Goal: Task Accomplishment & Management: Manage account settings

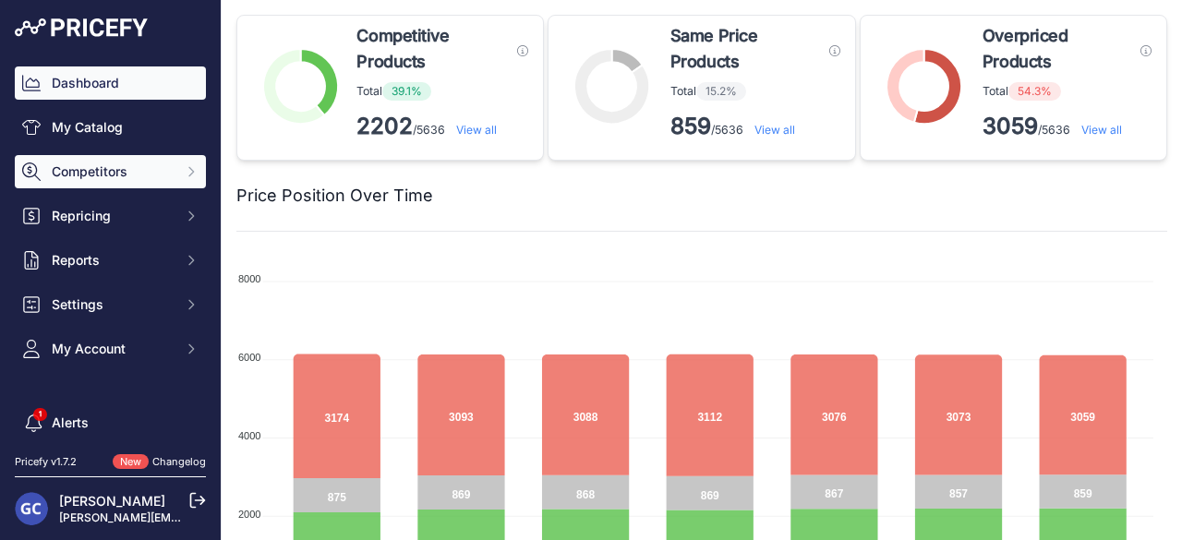
click at [185, 173] on button "Competitors" at bounding box center [110, 171] width 191 height 33
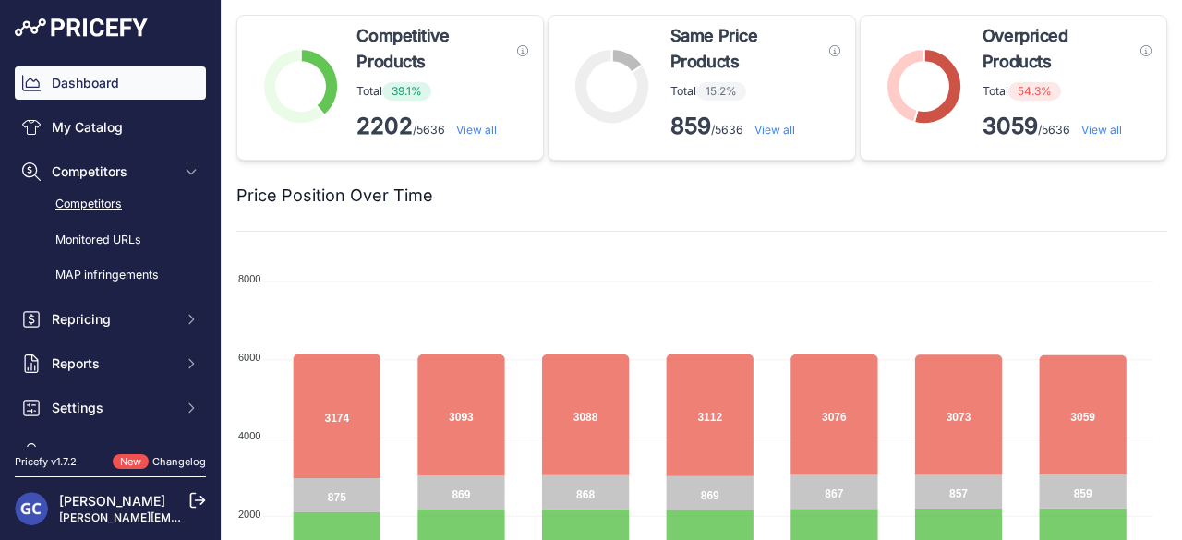
click at [123, 196] on link "Competitors" at bounding box center [110, 204] width 191 height 32
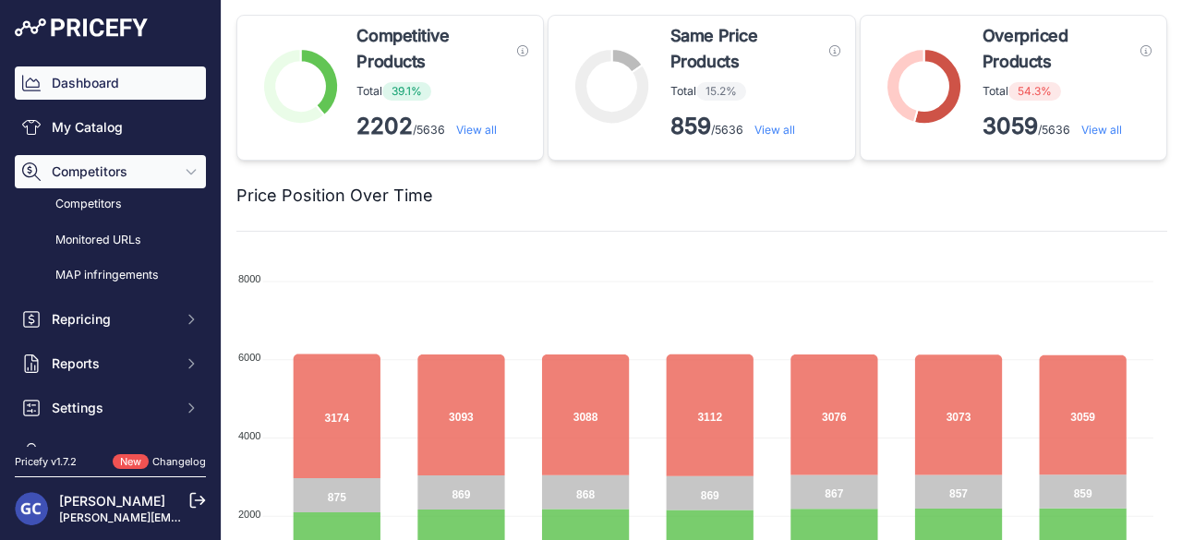
click at [187, 173] on icon "Sidebar" at bounding box center [191, 172] width 8 height 5
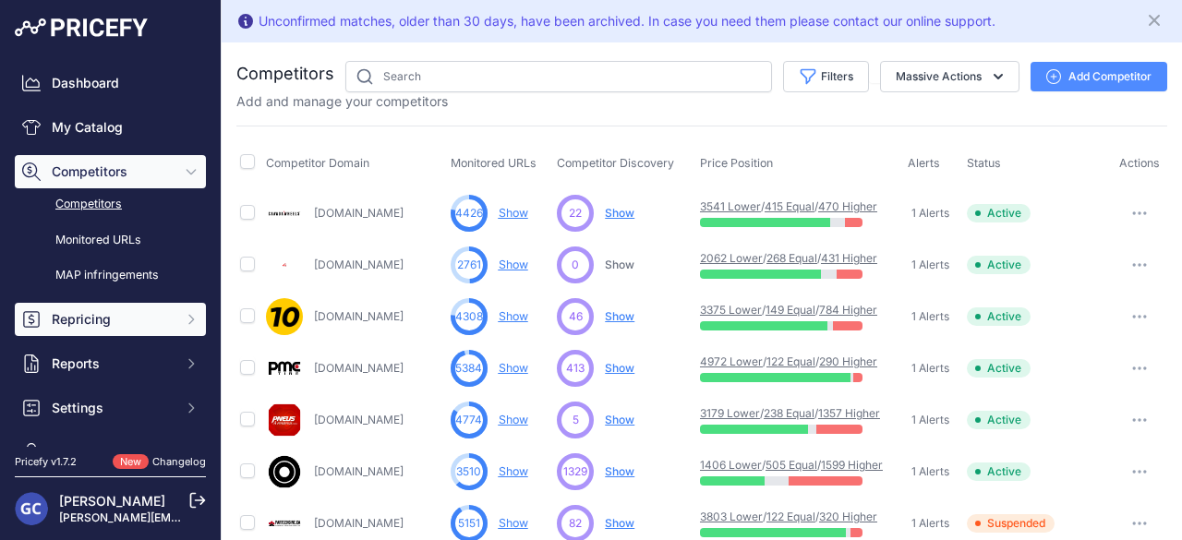
click at [140, 313] on span "Repricing" at bounding box center [112, 319] width 121 height 18
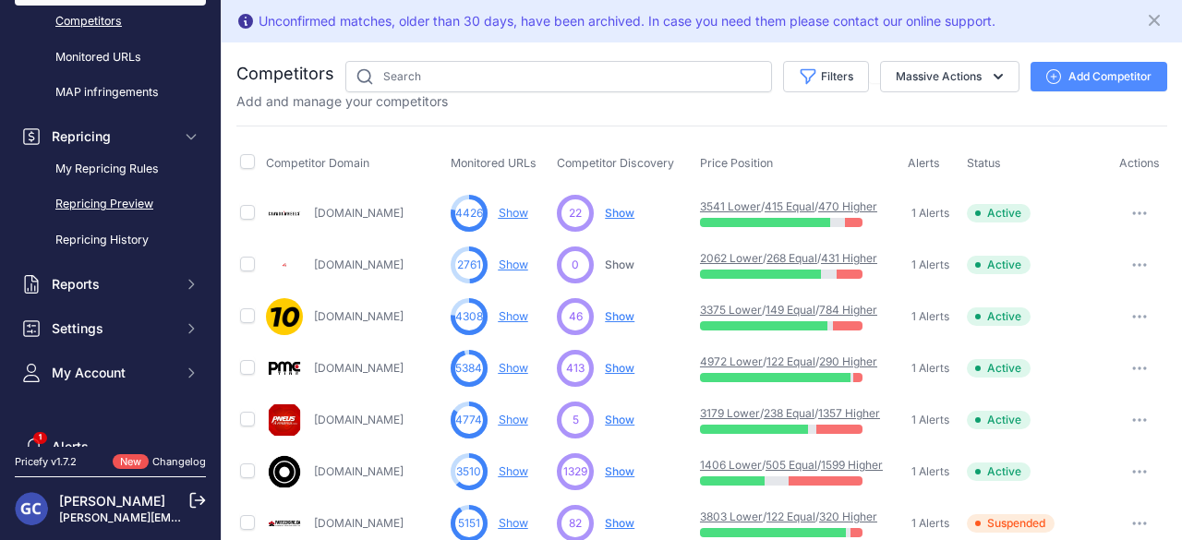
scroll to position [185, 0]
click at [103, 176] on link "My Repricing Rules" at bounding box center [110, 168] width 191 height 32
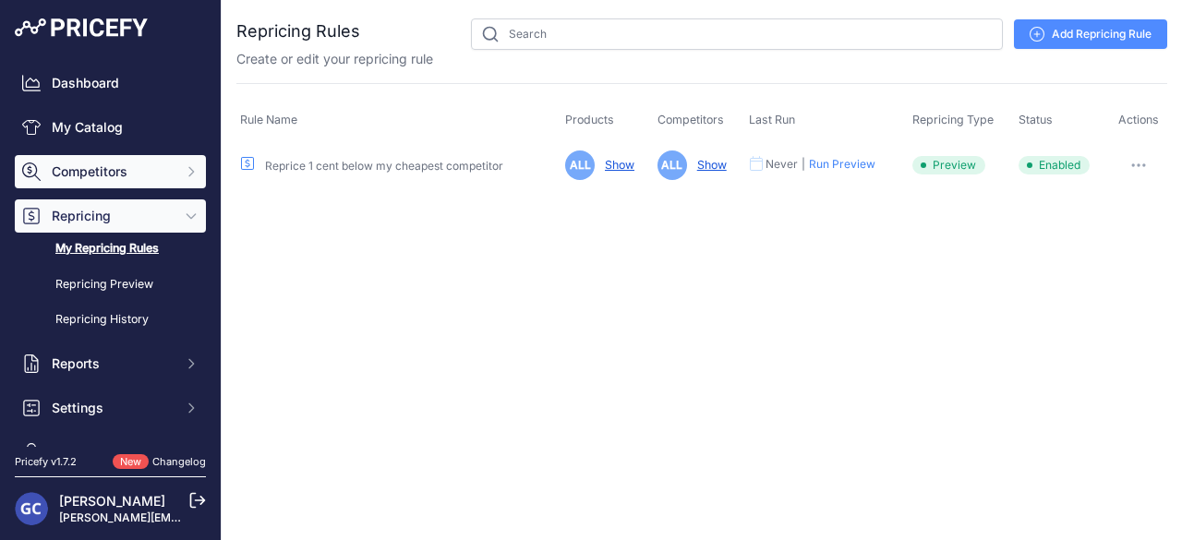
click at [184, 176] on icon "Sidebar" at bounding box center [191, 171] width 15 height 15
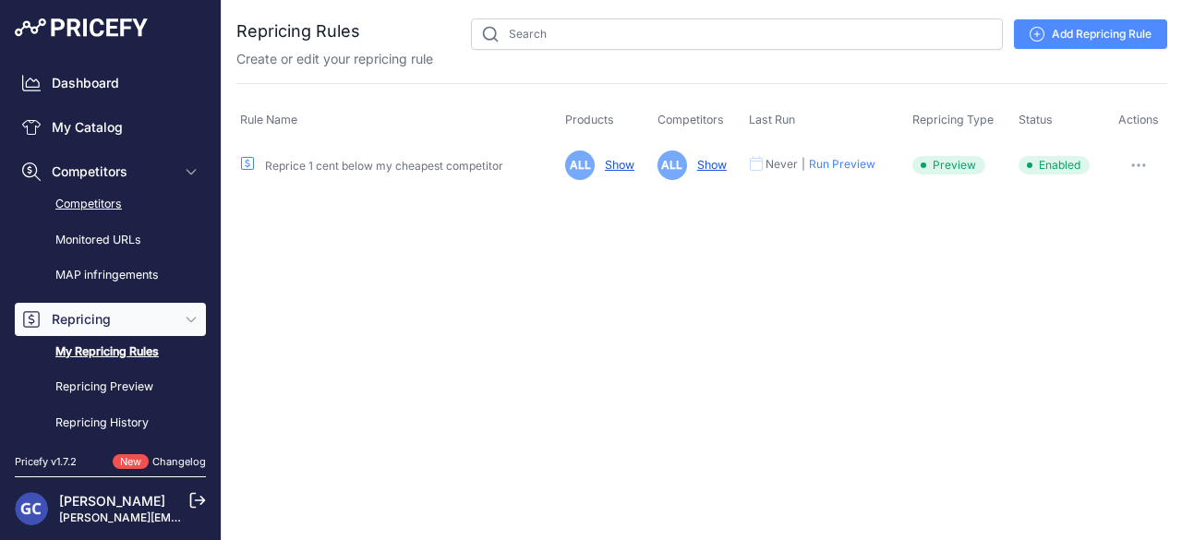
click at [176, 202] on link "Competitors" at bounding box center [110, 204] width 191 height 32
click at [143, 241] on link "Monitored URLs" at bounding box center [110, 240] width 191 height 32
click at [120, 238] on link "Monitored URLs" at bounding box center [110, 240] width 191 height 32
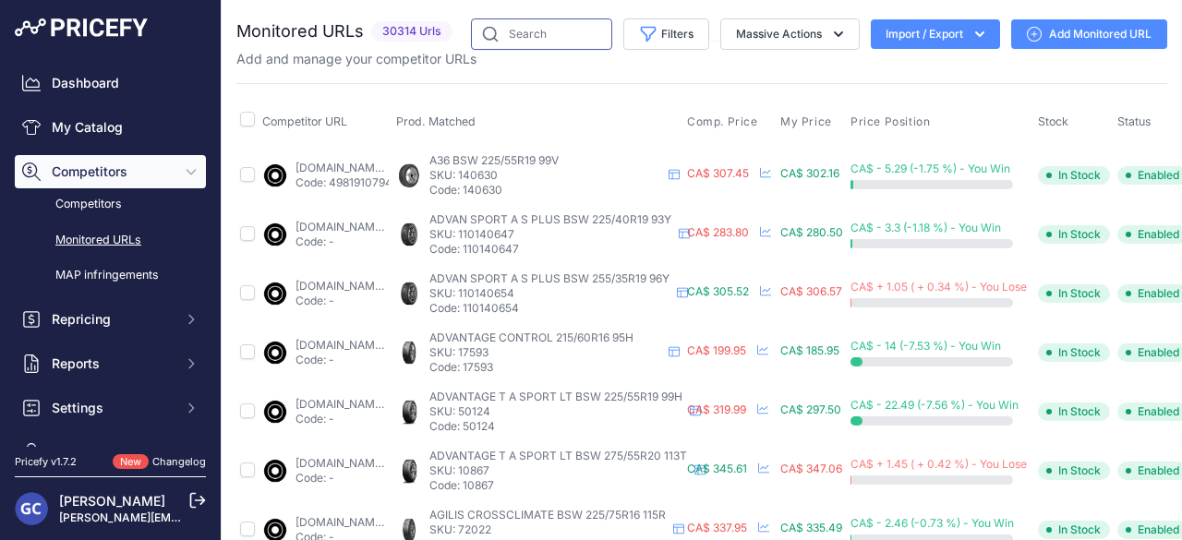
click at [553, 36] on input "text" at bounding box center [541, 33] width 141 height 31
type input "DM-V2"
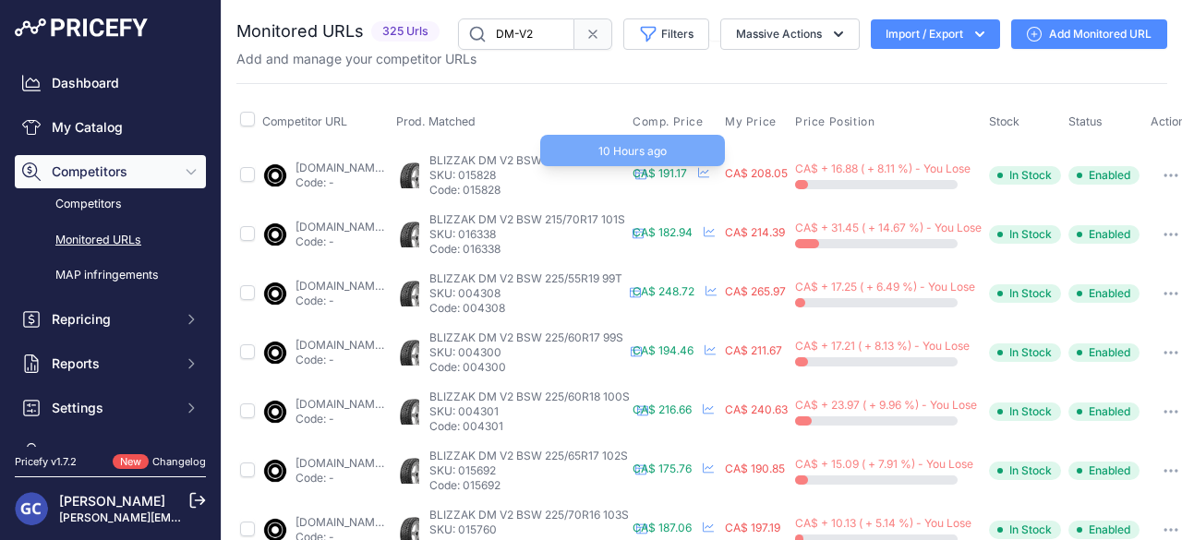
click at [687, 173] on span "CA$ 191.17" at bounding box center [660, 173] width 55 height 14
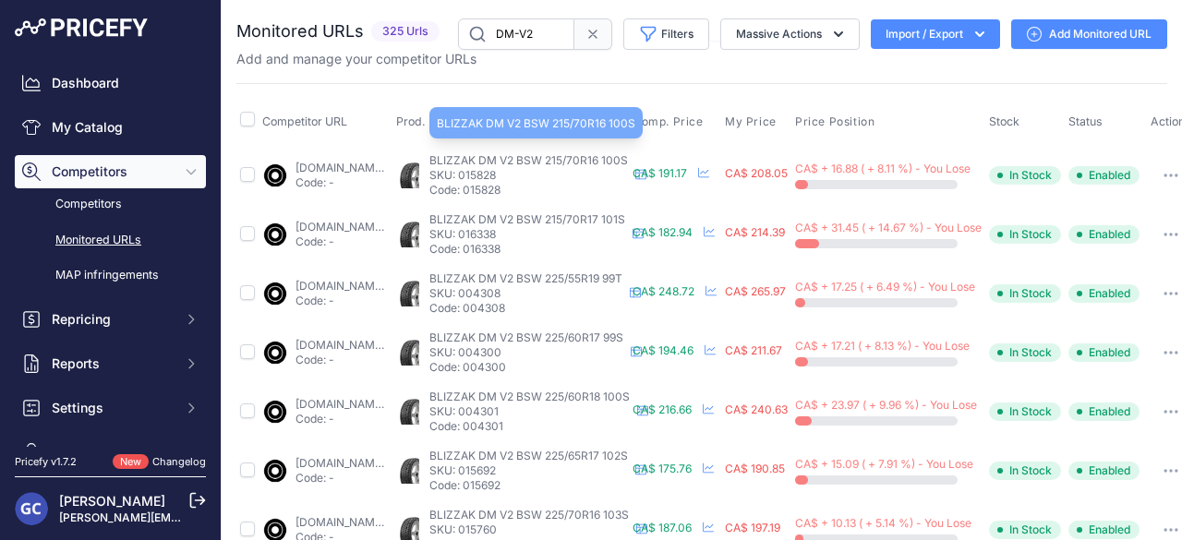
click at [603, 154] on span "BLIZZAK DM V2 BSW 215/70R16 100S" at bounding box center [529, 160] width 199 height 14
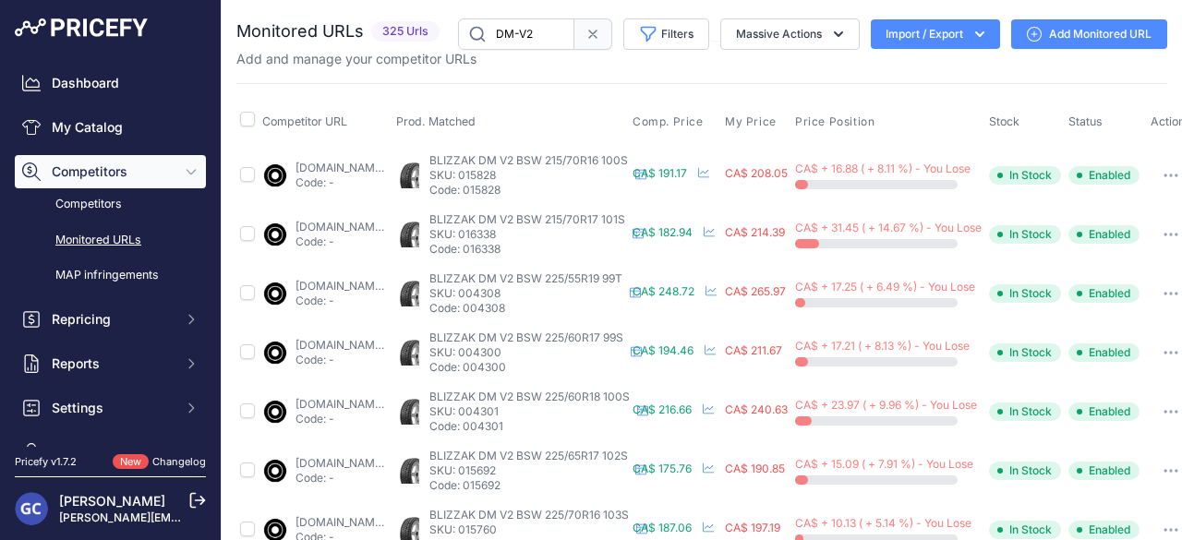
click at [415, 163] on link "blackcircles.ca/en/tire/bridgestone/blizzak-dm-v2/215-70-r16-100-s--mk-bsw?prir…" at bounding box center [355, 168] width 119 height 14
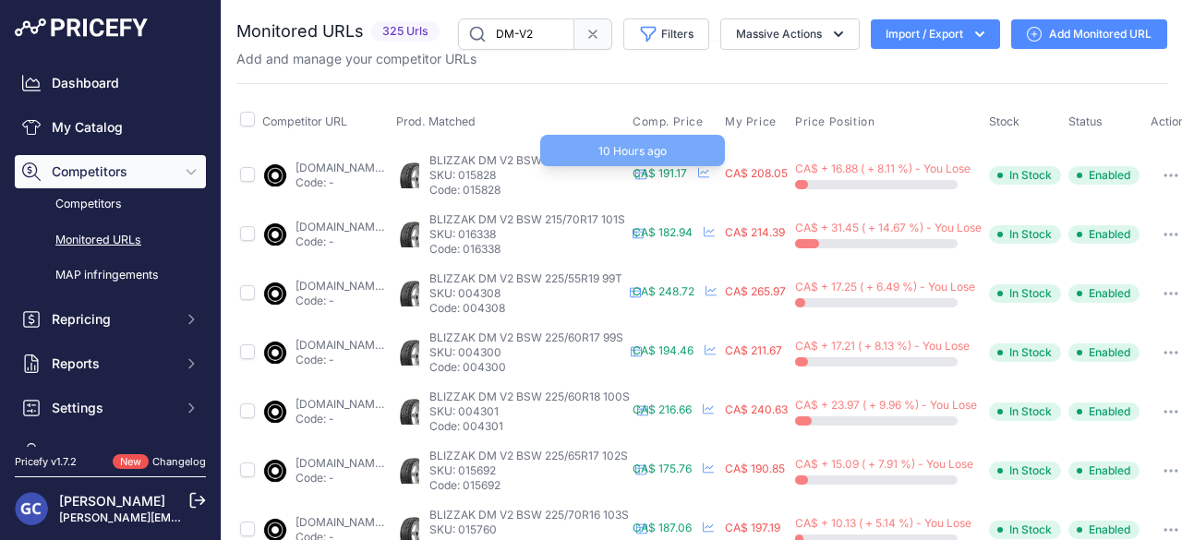
click at [687, 171] on span "CA$ 191.17" at bounding box center [660, 173] width 55 height 14
click at [687, 176] on span "CA$ 191.17" at bounding box center [660, 173] width 55 height 14
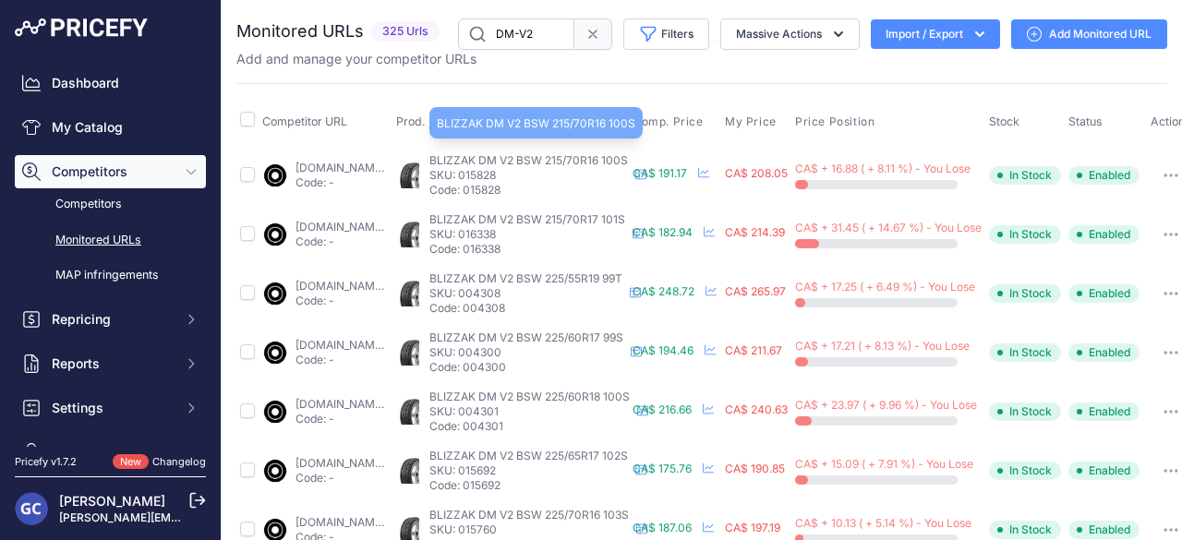
click at [628, 159] on span "BLIZZAK DM V2 BSW 215/70R16 100S" at bounding box center [529, 160] width 199 height 14
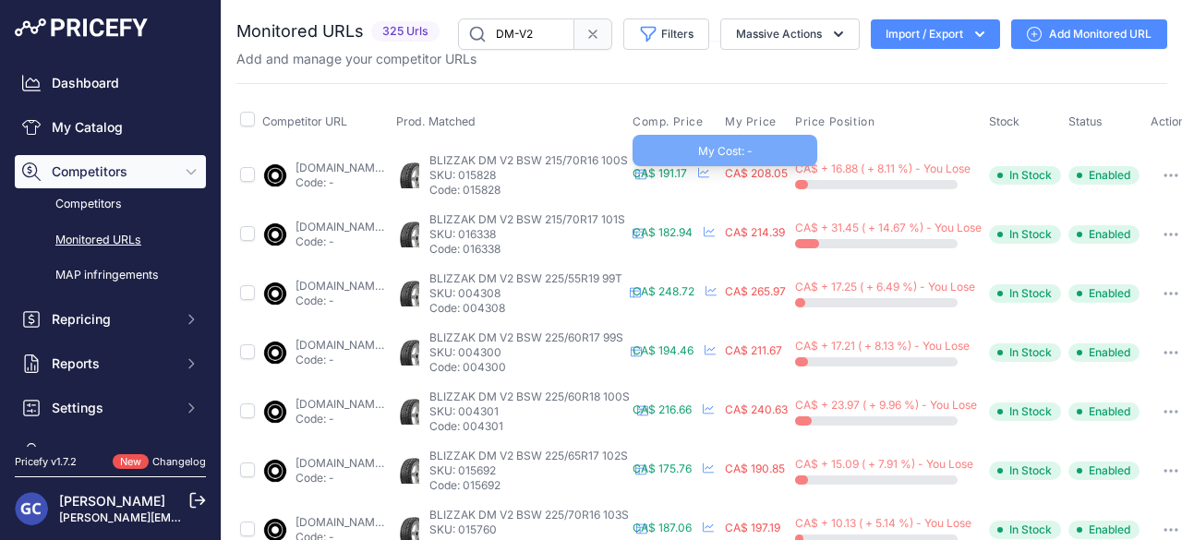
click at [788, 171] on span "CA$ 208.05" at bounding box center [756, 173] width 63 height 14
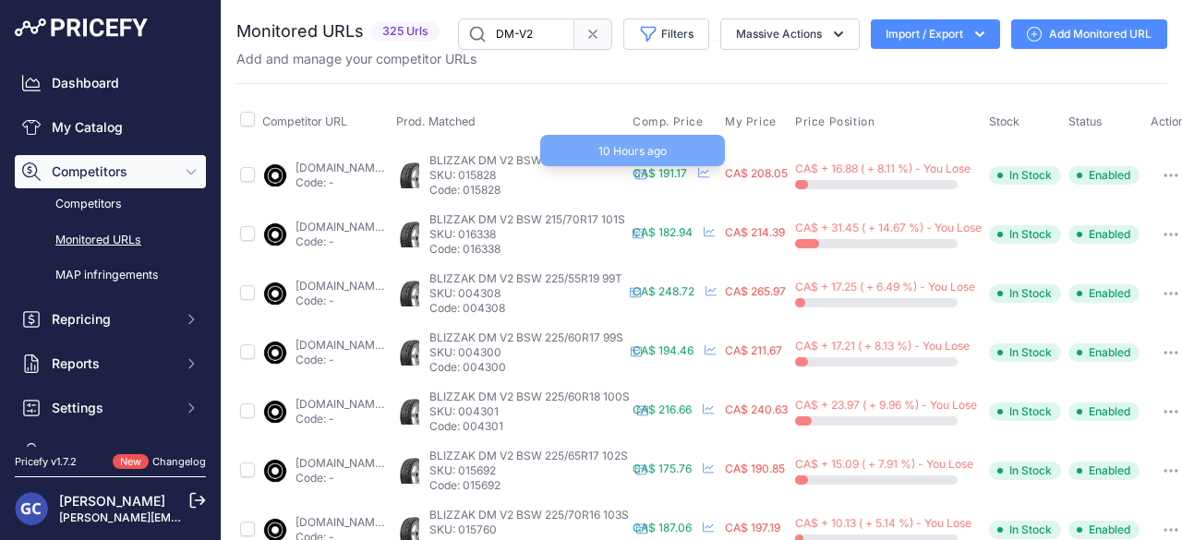
click at [687, 172] on span "CA$ 191.17" at bounding box center [660, 173] width 55 height 14
click at [687, 175] on span "CA$ 191.17" at bounding box center [660, 173] width 55 height 14
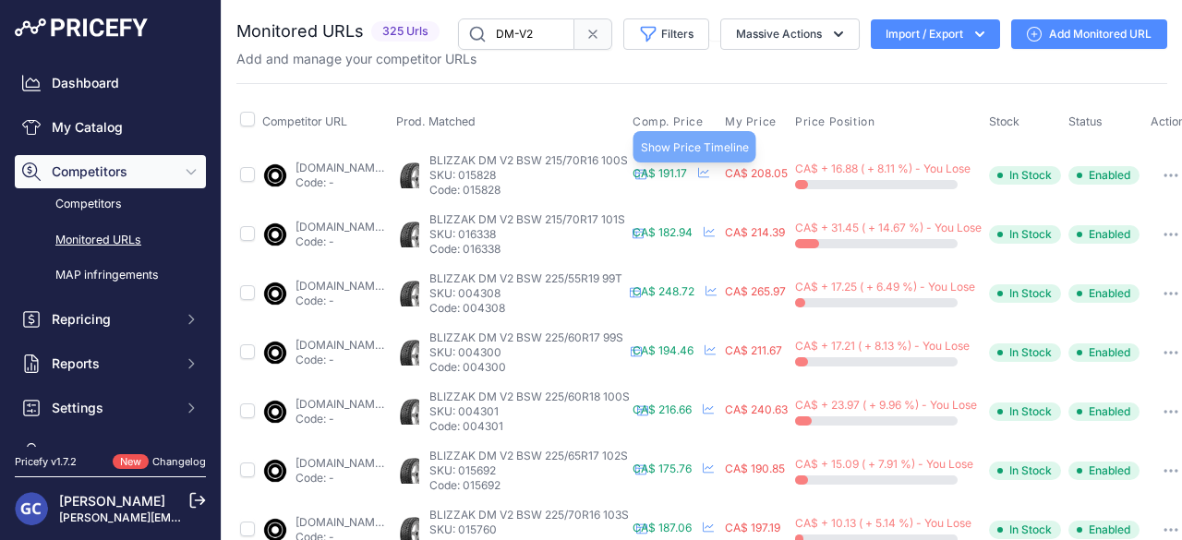
click at [709, 172] on icon at bounding box center [703, 172] width 11 height 11
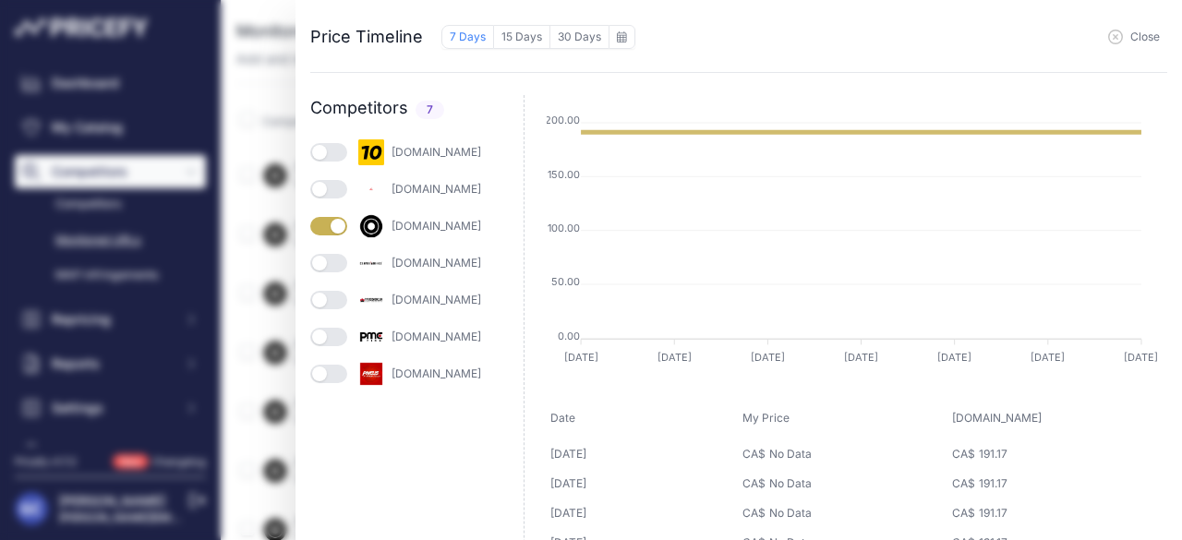
click at [335, 152] on button "button" at bounding box center [328, 152] width 37 height 18
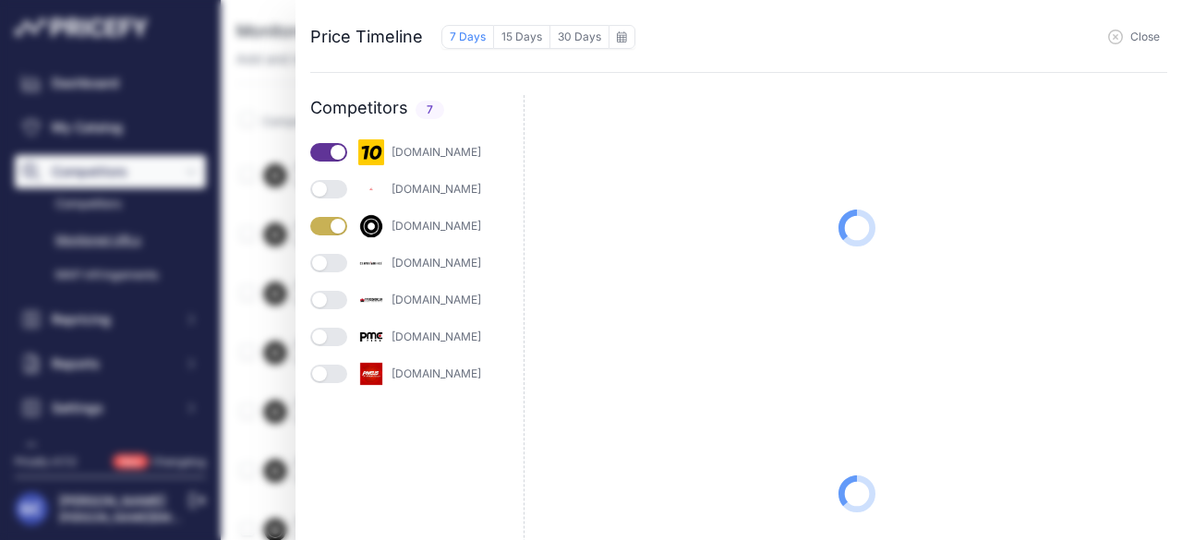
click at [331, 178] on div "[DOMAIN_NAME]" at bounding box center [416, 189] width 213 height 26
click at [331, 182] on button "button" at bounding box center [328, 189] width 37 height 18
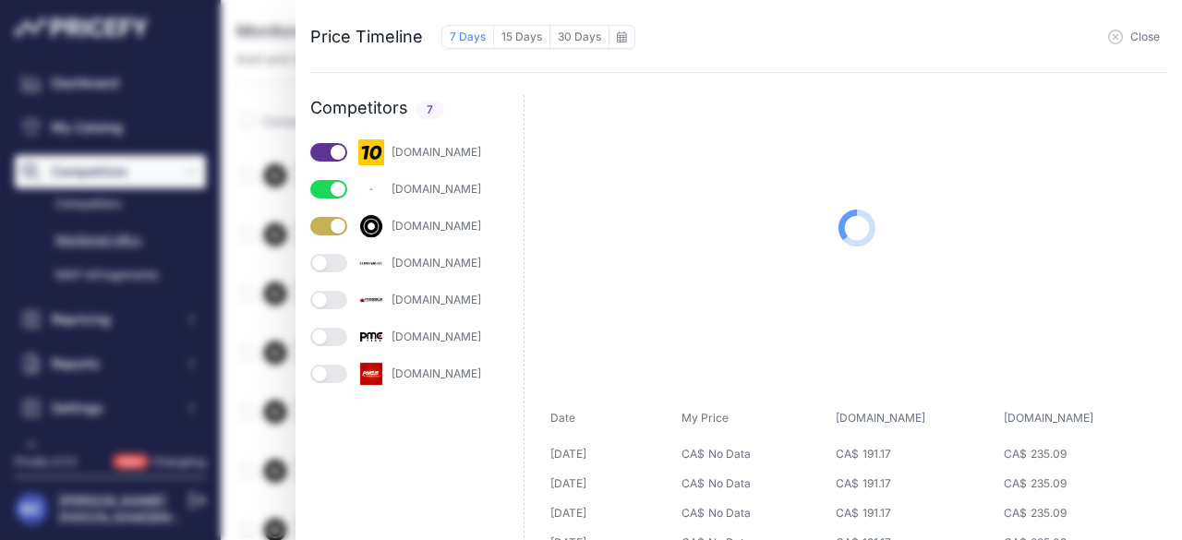
click at [339, 264] on button "button" at bounding box center [328, 263] width 37 height 18
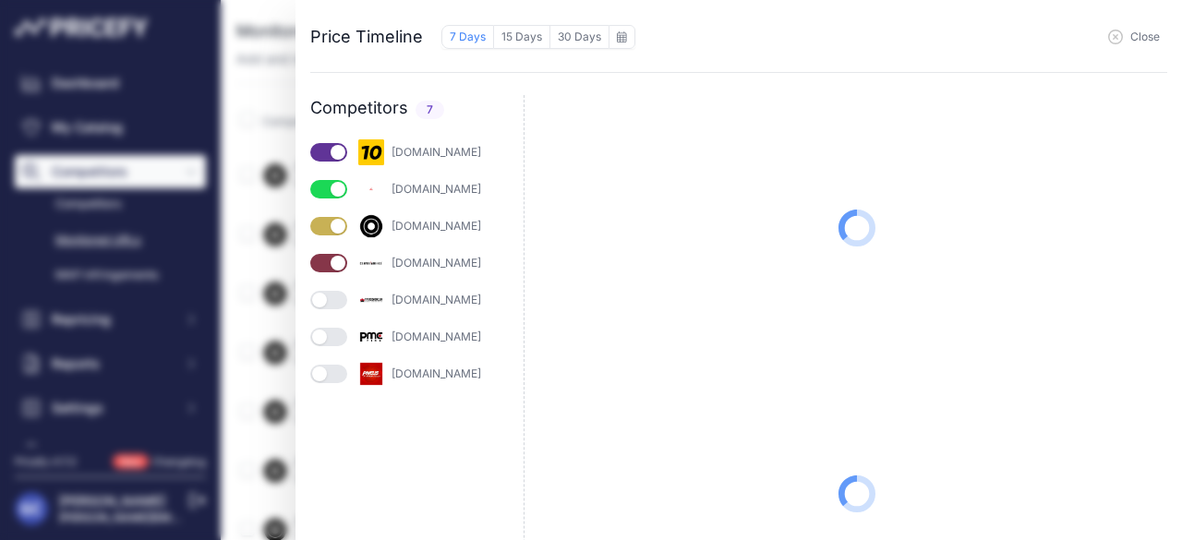
click at [336, 297] on button "button" at bounding box center [328, 300] width 37 height 18
click at [338, 336] on button "button" at bounding box center [328, 337] width 37 height 18
click at [340, 381] on button "button" at bounding box center [328, 374] width 37 height 18
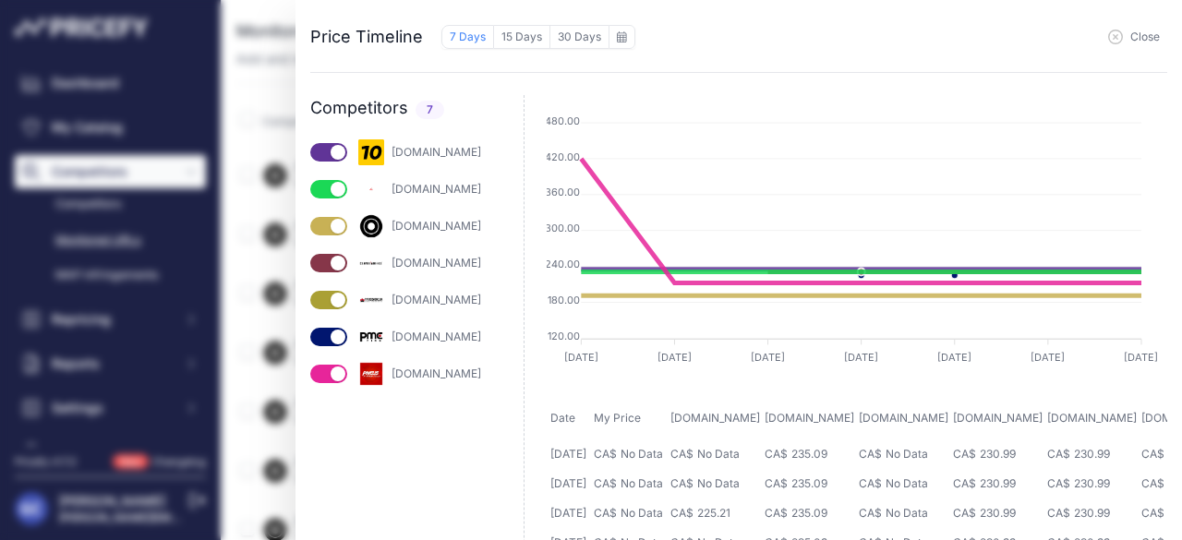
click at [194, 78] on div "Price Timeline 7 Days 15 Days 30 Days to [DATE] Sun 1" at bounding box center [591, 270] width 1182 height 540
click at [1133, 39] on span "Close" at bounding box center [1146, 37] width 30 height 15
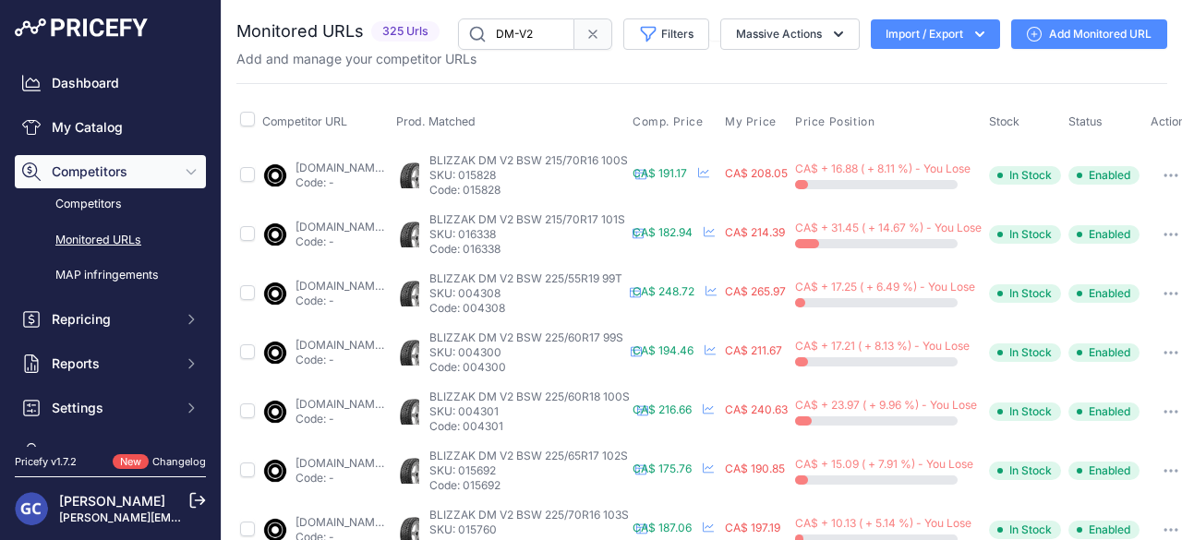
click at [565, 236] on p "SKU: 016338" at bounding box center [528, 234] width 196 height 15
click at [406, 221] on link "blackcircles.ca/en/tire/bridgestone/blizzak-dm-v2/215-70-r17-101-s--mk-bsw?prir…" at bounding box center [355, 227] width 119 height 14
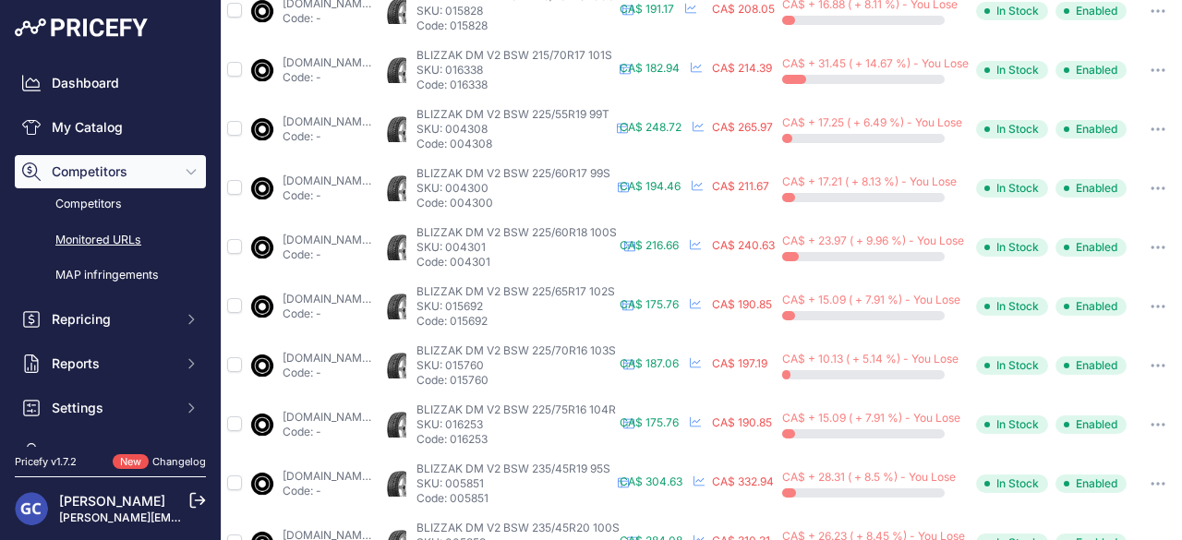
scroll to position [370, 105]
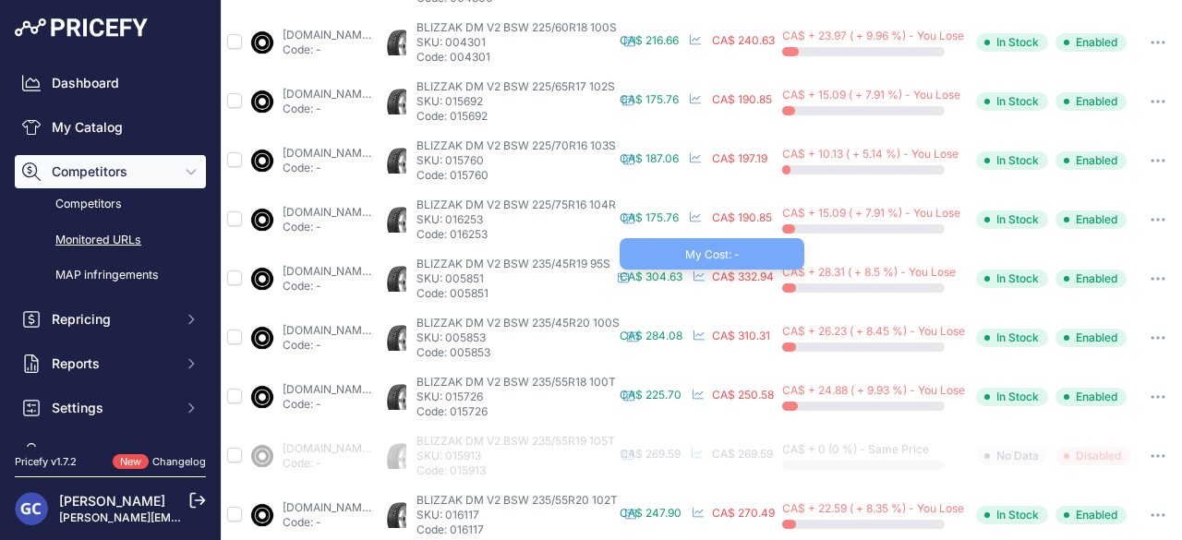
click at [726, 277] on span "CA$ 332.94" at bounding box center [743, 277] width 62 height 14
click at [694, 276] on icon at bounding box center [699, 276] width 11 height 11
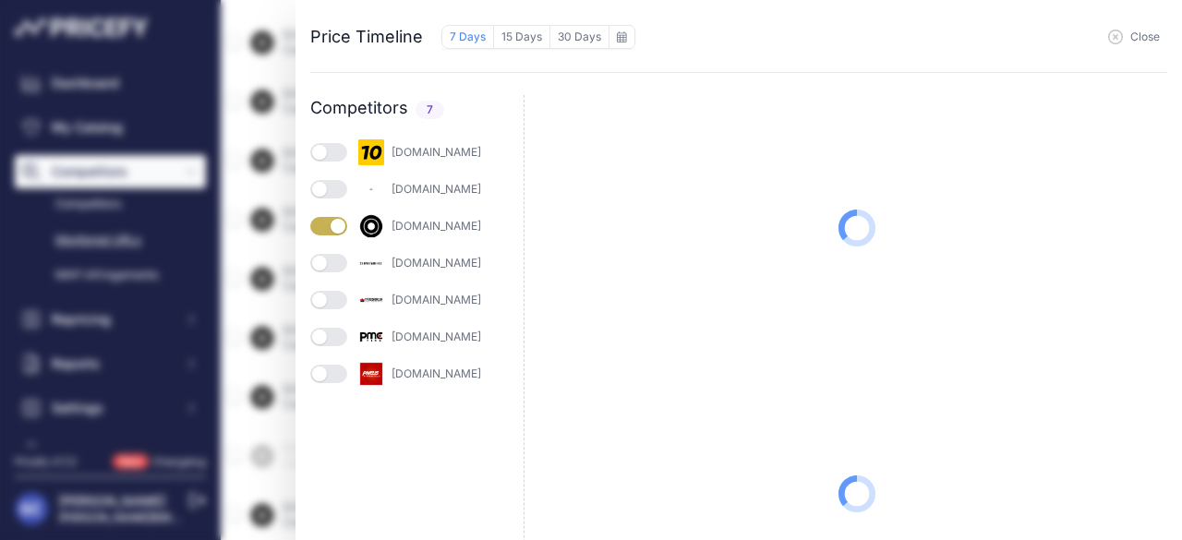
click at [343, 151] on button "button" at bounding box center [328, 152] width 37 height 18
click at [362, 186] on img at bounding box center [371, 189] width 26 height 26
click at [337, 182] on button "button" at bounding box center [328, 189] width 37 height 18
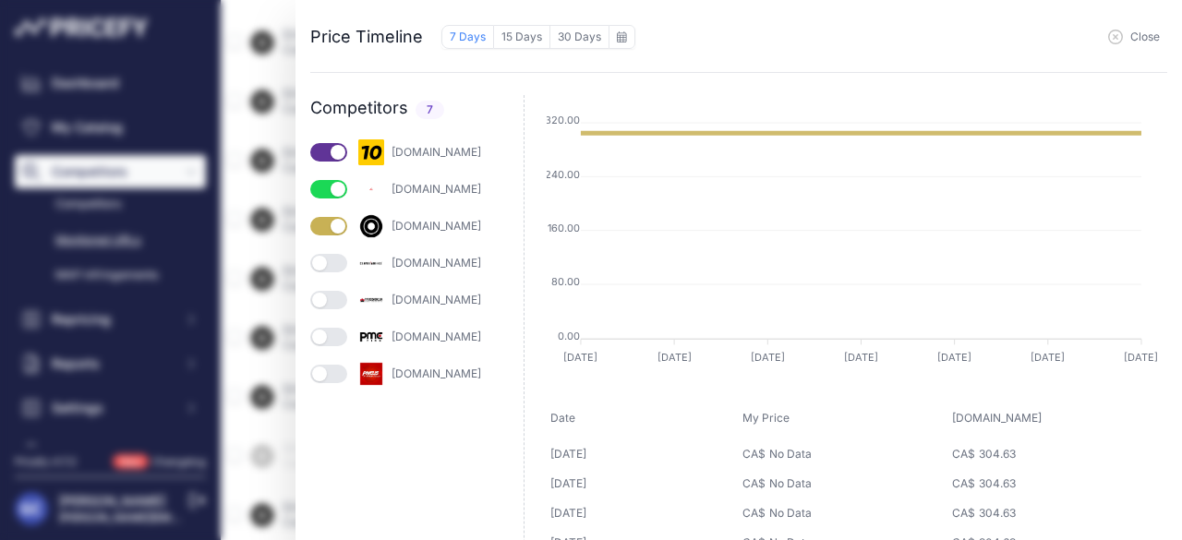
click at [344, 250] on div "[DOMAIN_NAME]" at bounding box center [416, 263] width 213 height 26
click at [342, 267] on button "button" at bounding box center [328, 263] width 37 height 18
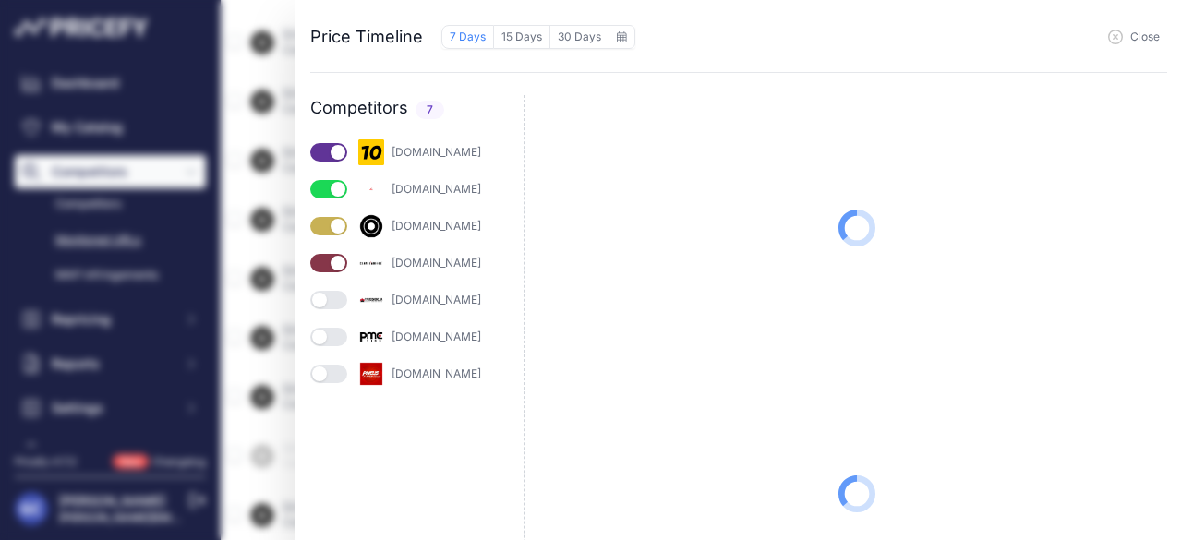
click at [334, 299] on button "button" at bounding box center [328, 300] width 37 height 18
drag, startPoint x: 340, startPoint y: 340, endPoint x: 339, endPoint y: 350, distance: 10.2
click at [340, 341] on button "button" at bounding box center [328, 337] width 37 height 18
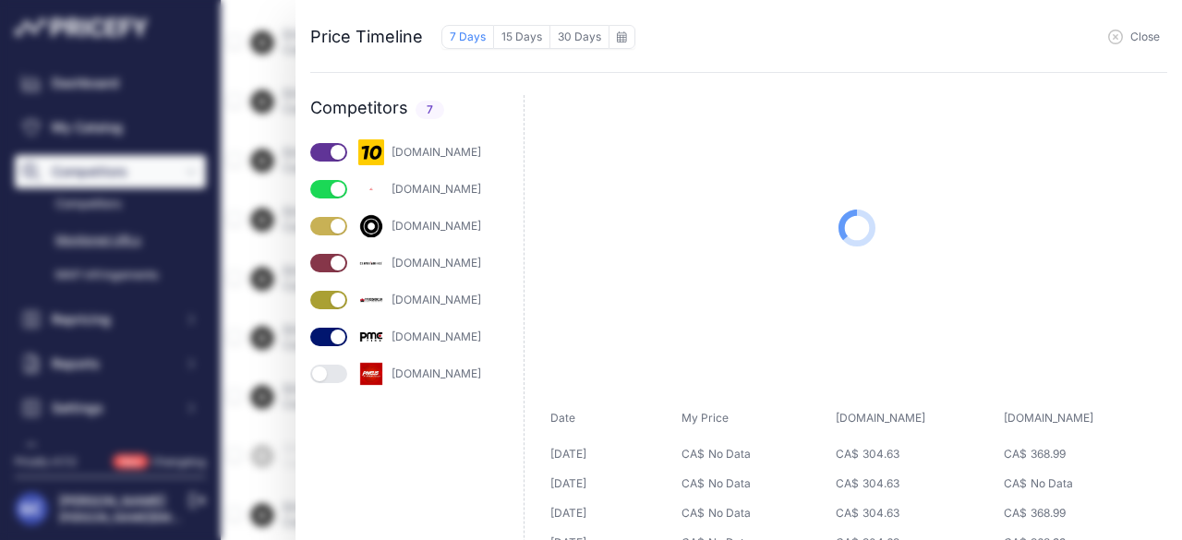
click at [333, 369] on button "button" at bounding box center [328, 374] width 37 height 18
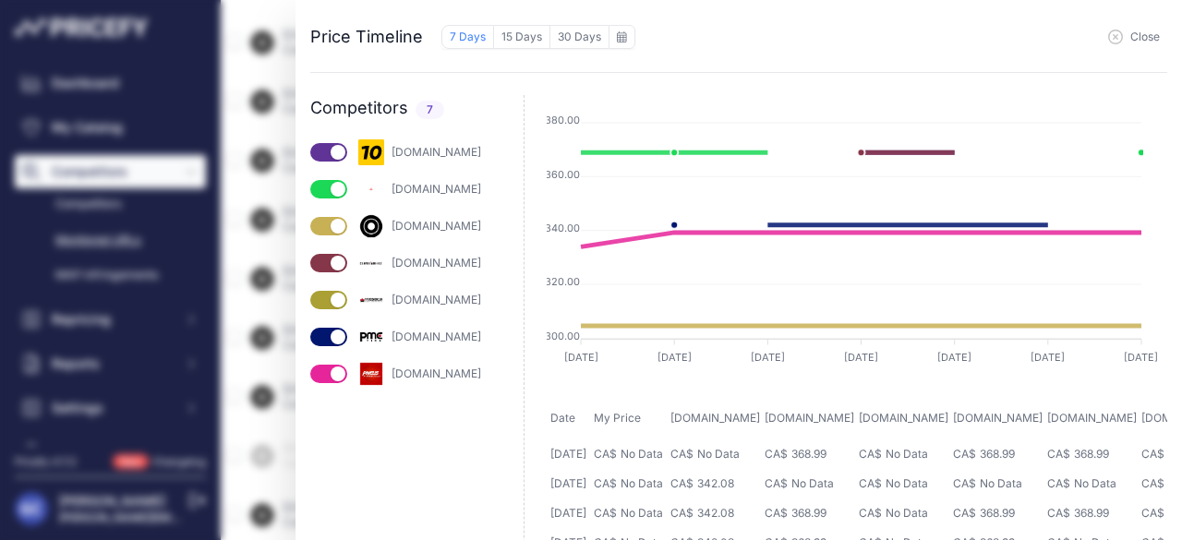
click at [240, 139] on div "Price Timeline 7 Days 15 Days 30 Days to [DATE] Sun 1" at bounding box center [591, 270] width 1182 height 540
click at [1152, 45] on div "Close" at bounding box center [902, 36] width 533 height 28
click at [1144, 38] on span "Close" at bounding box center [1146, 37] width 30 height 15
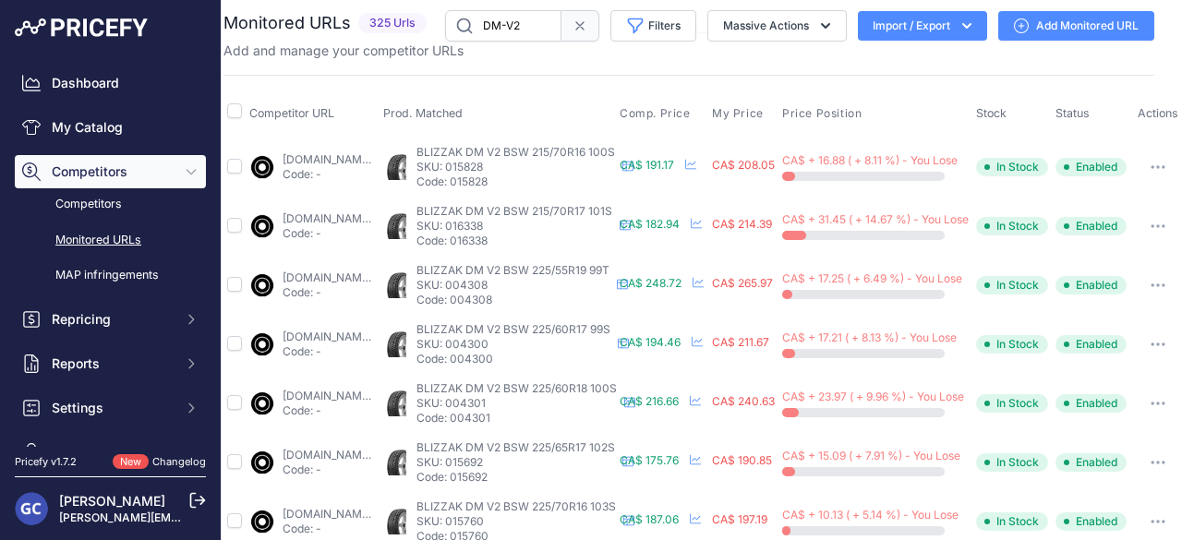
scroll to position [0, 105]
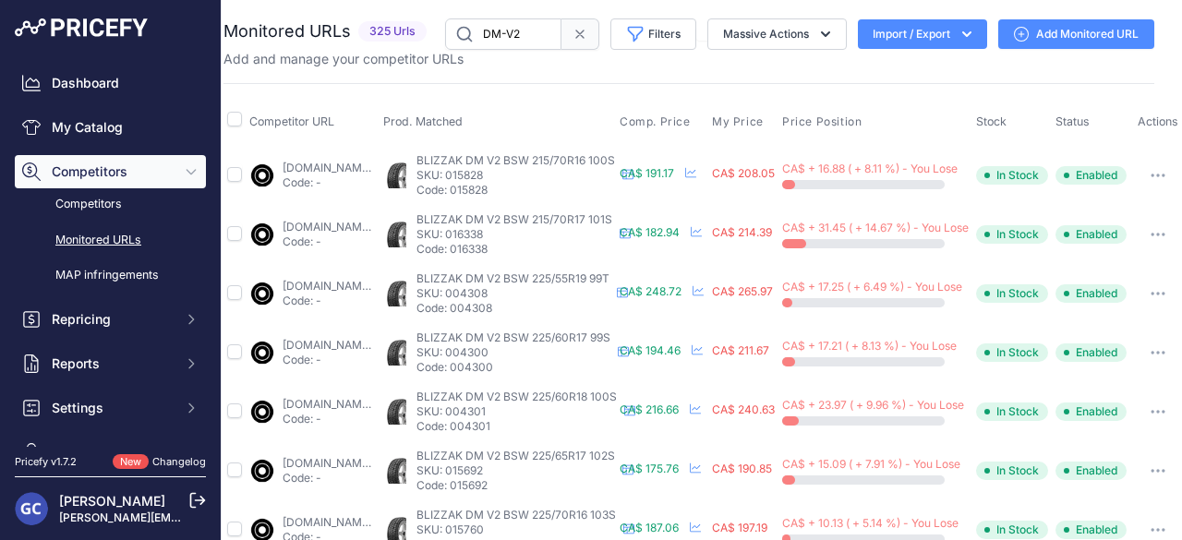
drag, startPoint x: 443, startPoint y: 33, endPoint x: 285, endPoint y: 32, distance: 158.9
click at [293, 31] on div "Monitored URLs 325 Urls" at bounding box center [689, 33] width 931 height 31
type input "X-ICE"
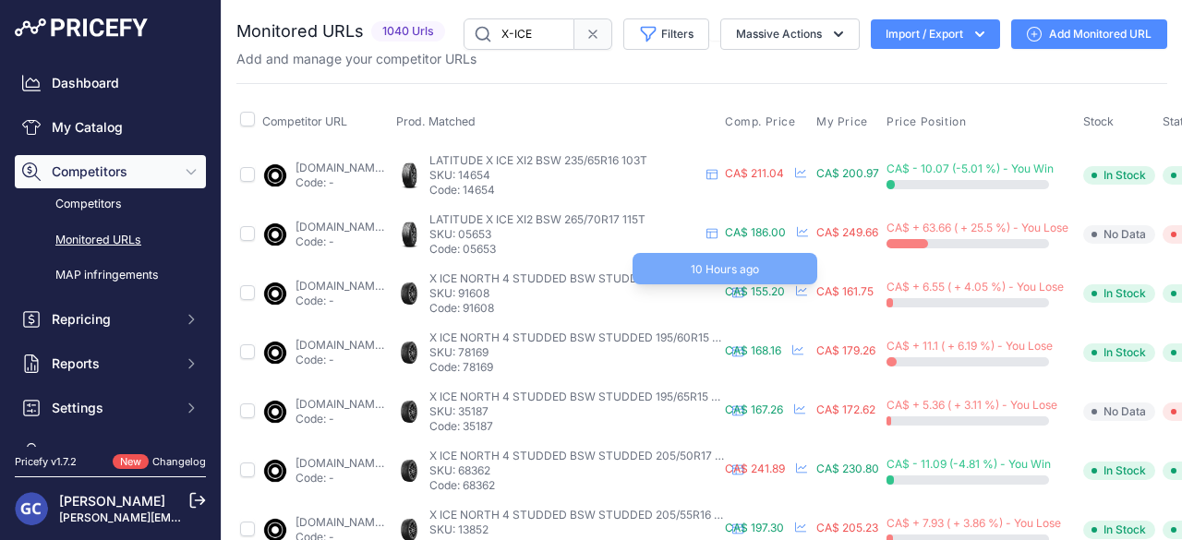
click at [785, 290] on span "CA$ 155.20" at bounding box center [755, 292] width 60 height 14
click at [785, 291] on span "CA$ 155.20" at bounding box center [755, 292] width 60 height 14
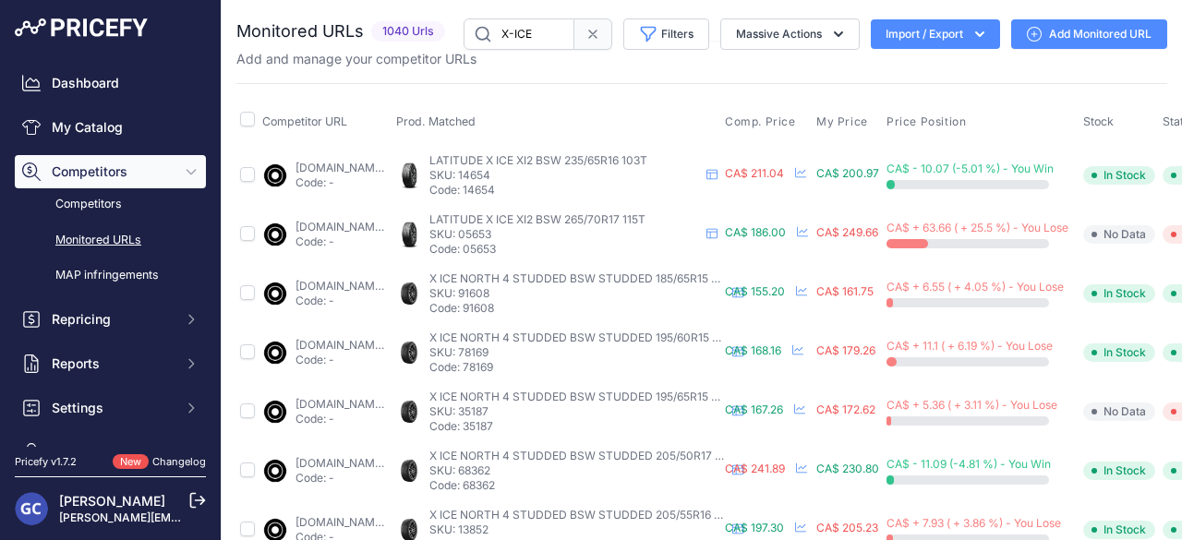
click at [744, 297] on link at bounding box center [738, 292] width 11 height 14
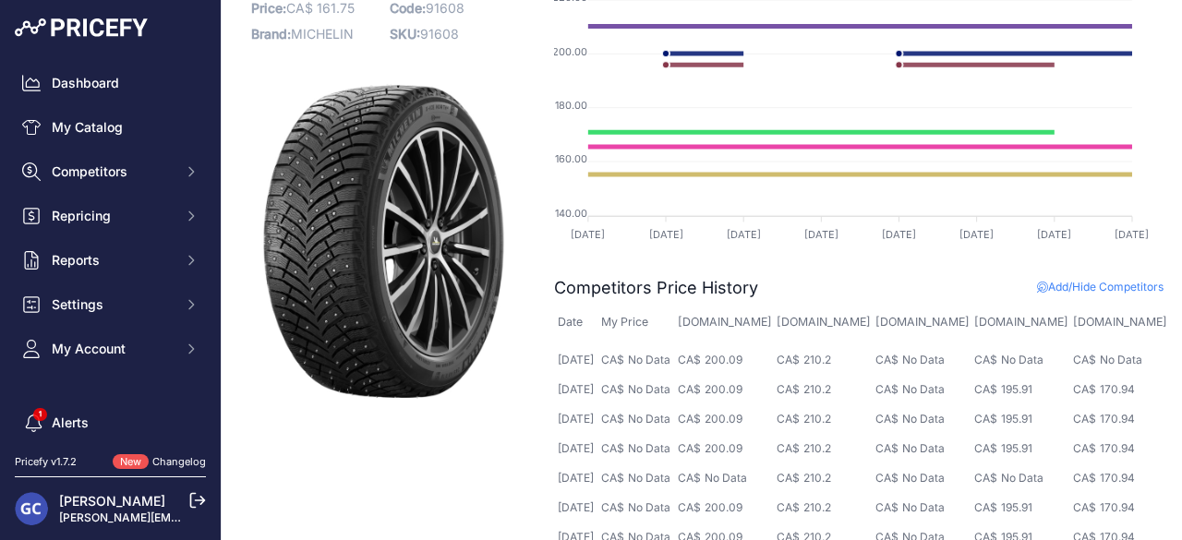
scroll to position [51, 0]
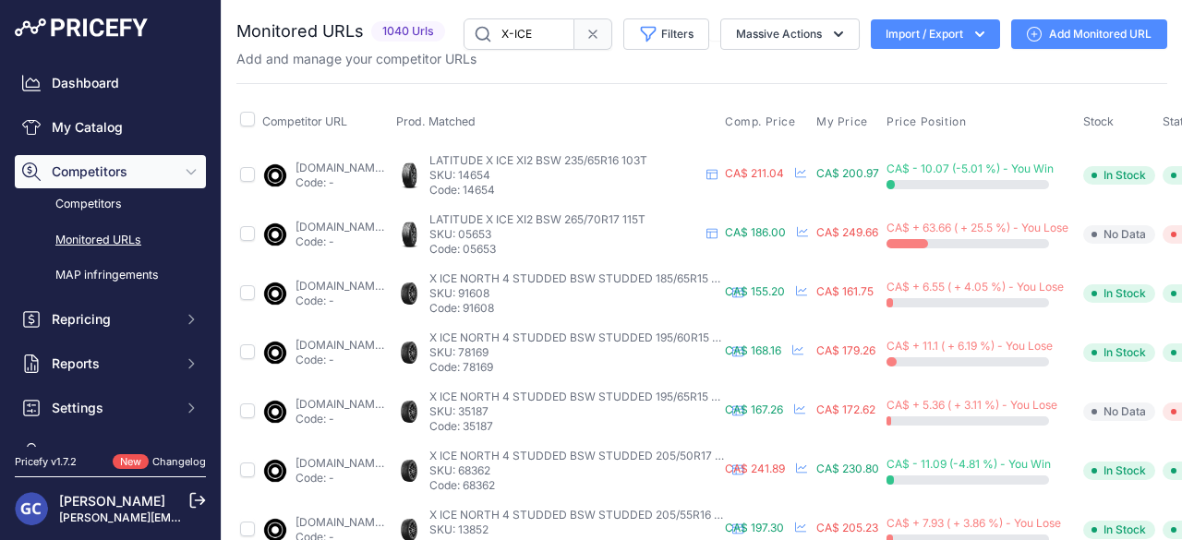
click at [552, 28] on input "X-ICE" at bounding box center [519, 33] width 111 height 31
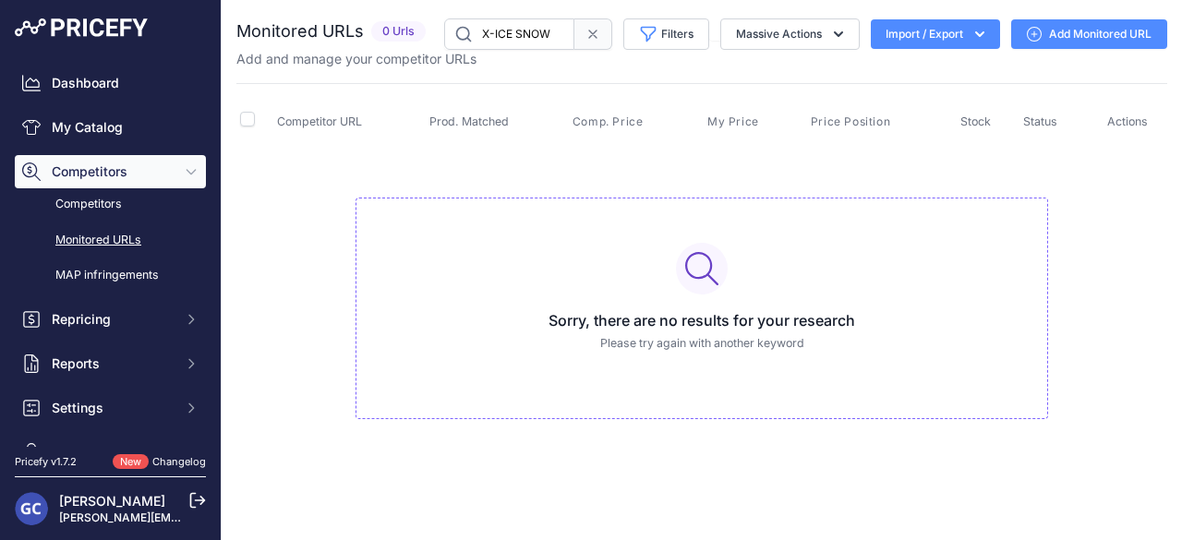
drag, startPoint x: 565, startPoint y: 30, endPoint x: 424, endPoint y: 27, distance: 141.4
click at [424, 27] on div "Monitored URLs 0 Urls" at bounding box center [701, 33] width 931 height 31
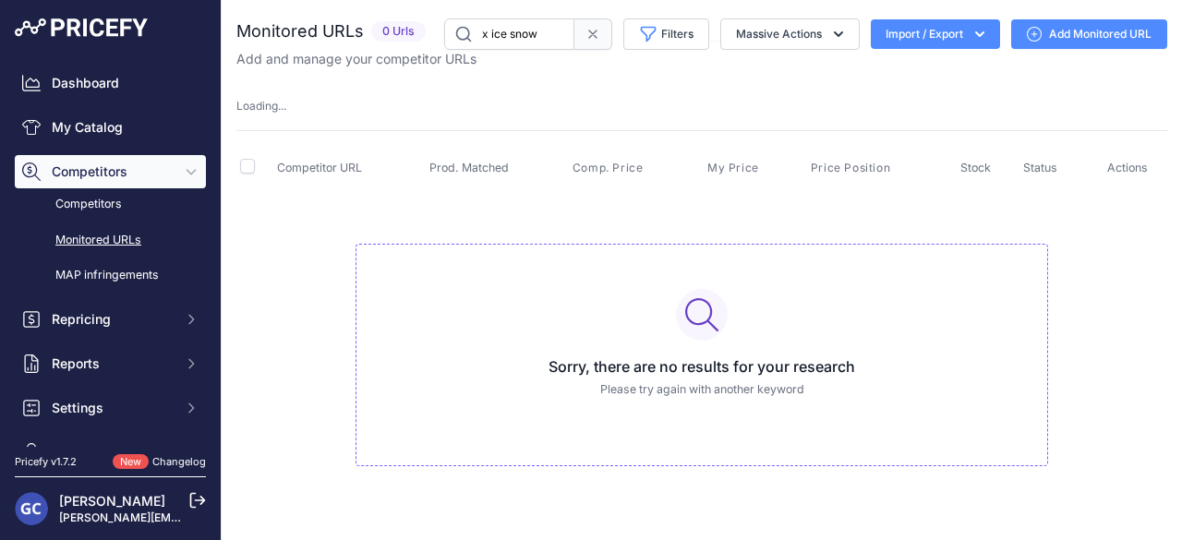
drag, startPoint x: 550, startPoint y: 31, endPoint x: 387, endPoint y: 29, distance: 162.6
click at [387, 29] on div "Monitored URLs 0 Urls" at bounding box center [701, 33] width 931 height 31
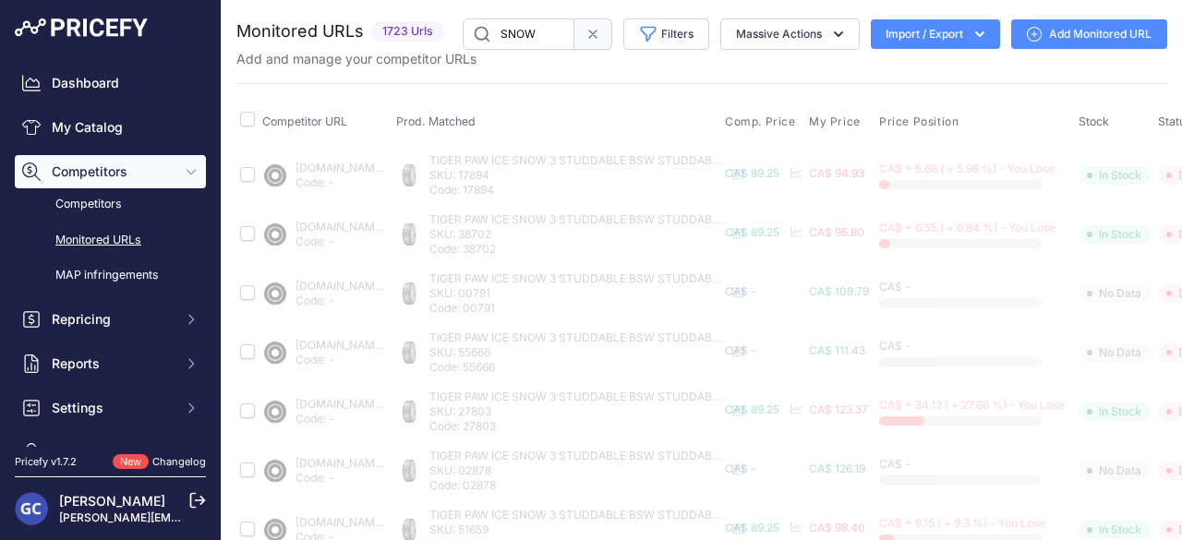
click at [500, 36] on input "SNOW" at bounding box center [519, 33] width 112 height 31
type input "X ICE SNOW"
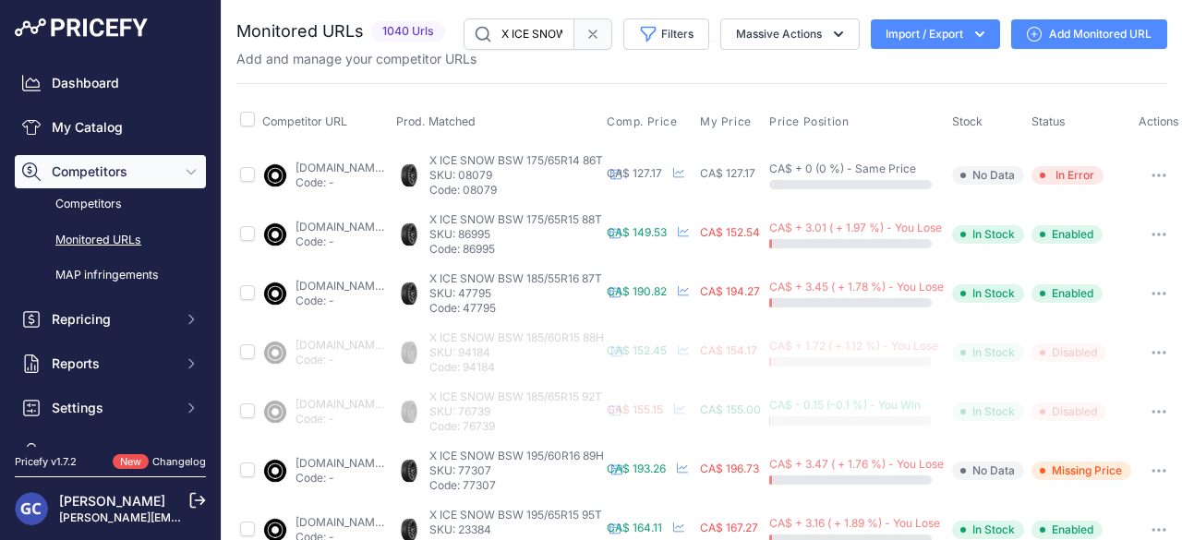
click at [415, 163] on link "[DOMAIN_NAME][URL]" at bounding box center [355, 168] width 119 height 14
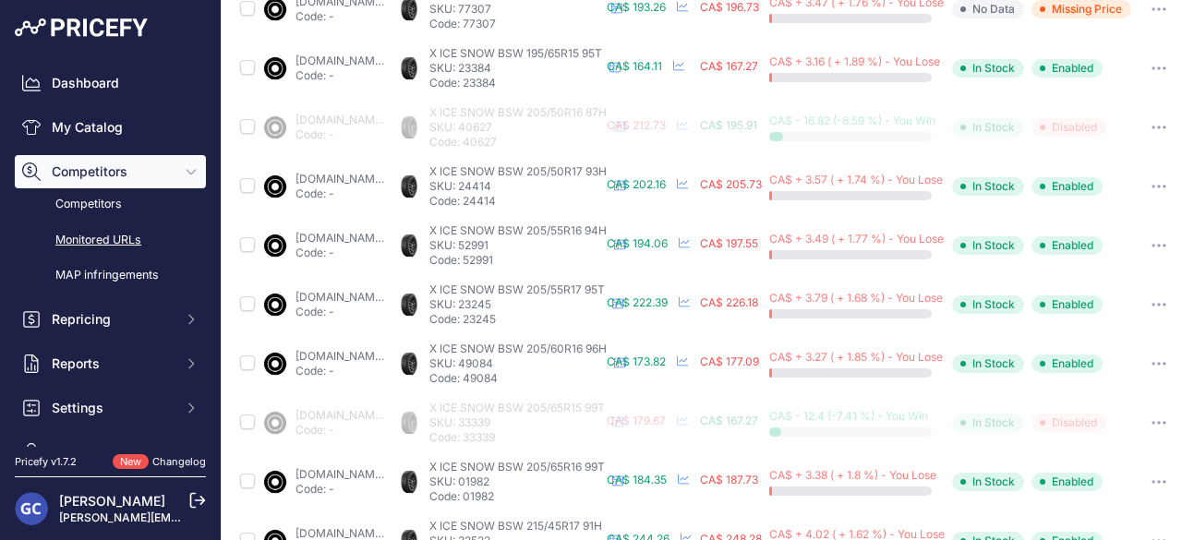
scroll to position [876, 0]
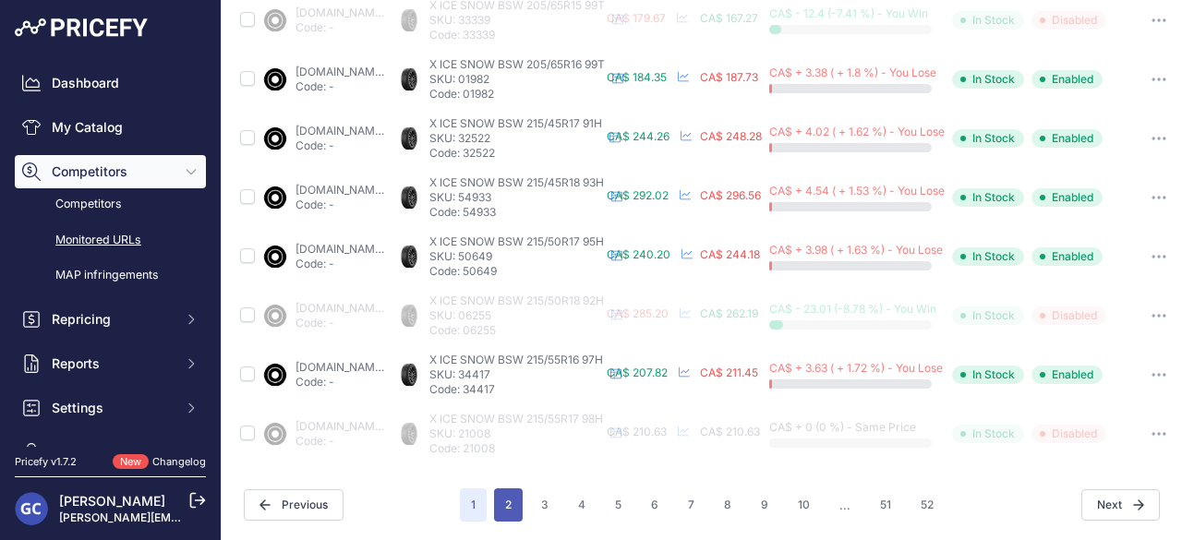
click at [514, 493] on button "2" at bounding box center [508, 505] width 29 height 33
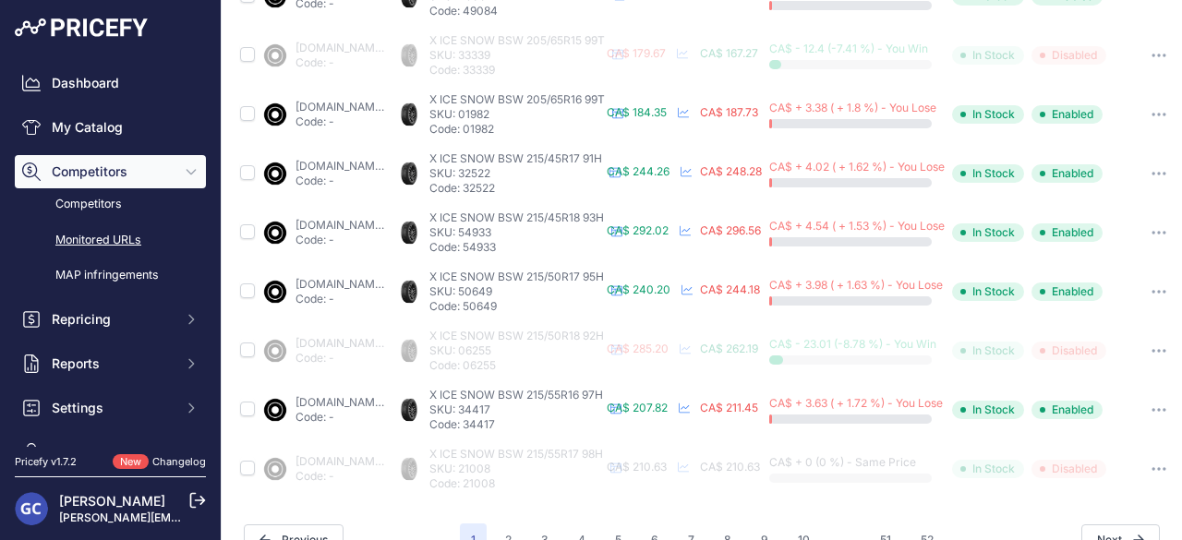
scroll to position [923, 0]
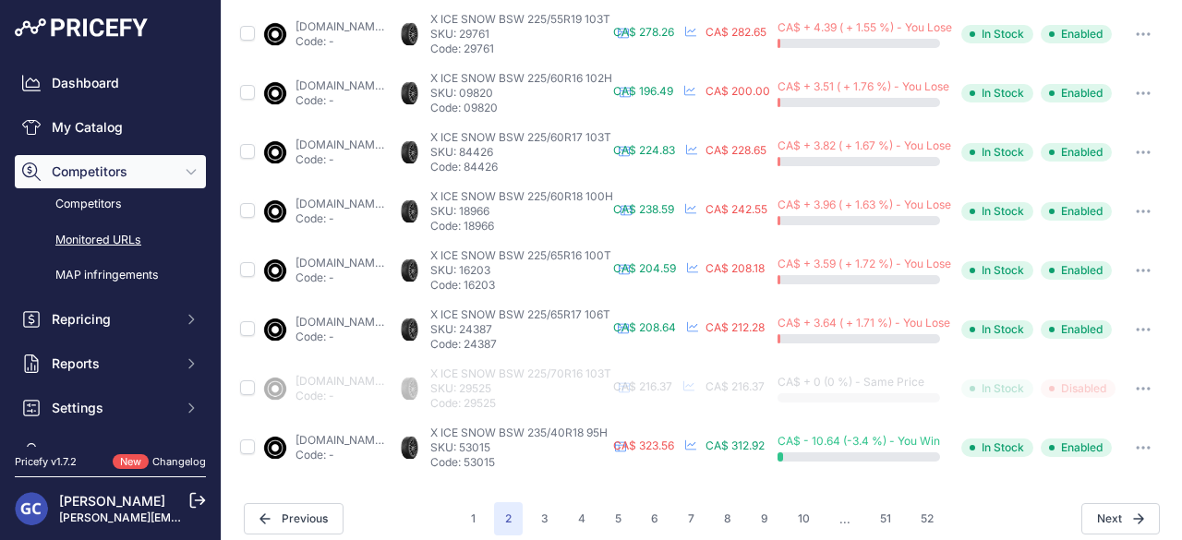
scroll to position [876, 0]
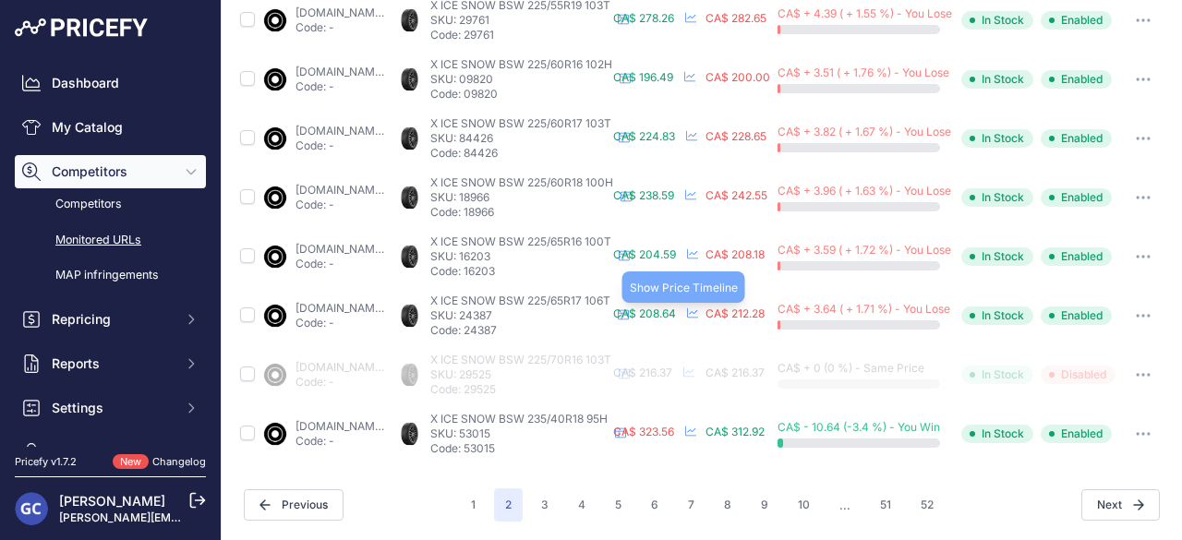
click at [698, 309] on icon at bounding box center [692, 314] width 11 height 10
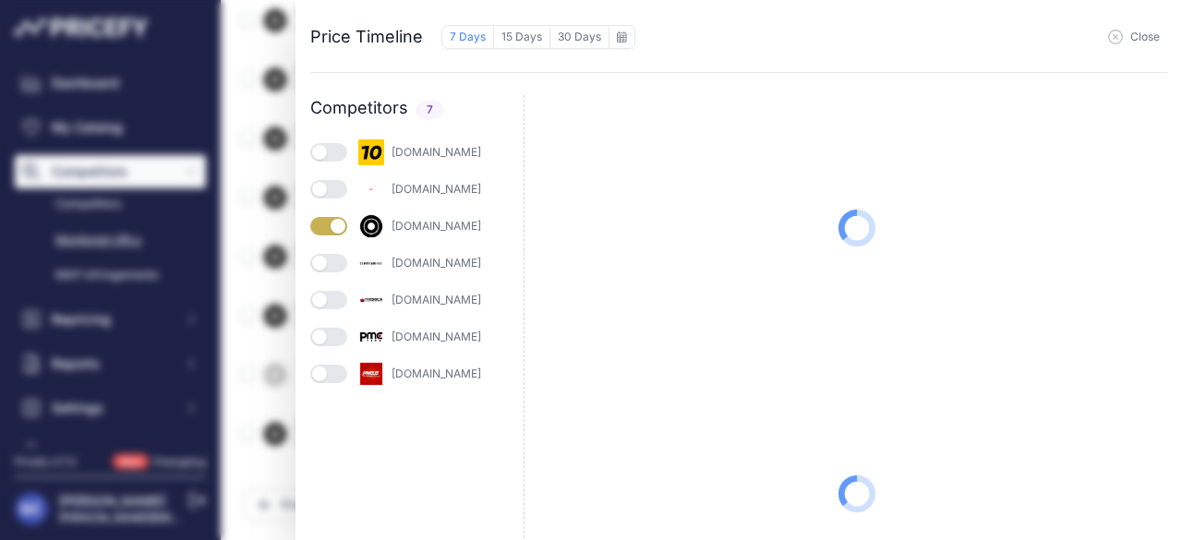
click at [338, 144] on button "button" at bounding box center [328, 152] width 37 height 18
click at [339, 191] on button "button" at bounding box center [328, 189] width 37 height 18
click at [346, 255] on div "[DOMAIN_NAME]" at bounding box center [416, 263] width 213 height 26
drag, startPoint x: 342, startPoint y: 259, endPoint x: 348, endPoint y: 271, distance: 13.6
click at [344, 259] on button "button" at bounding box center [328, 263] width 37 height 18
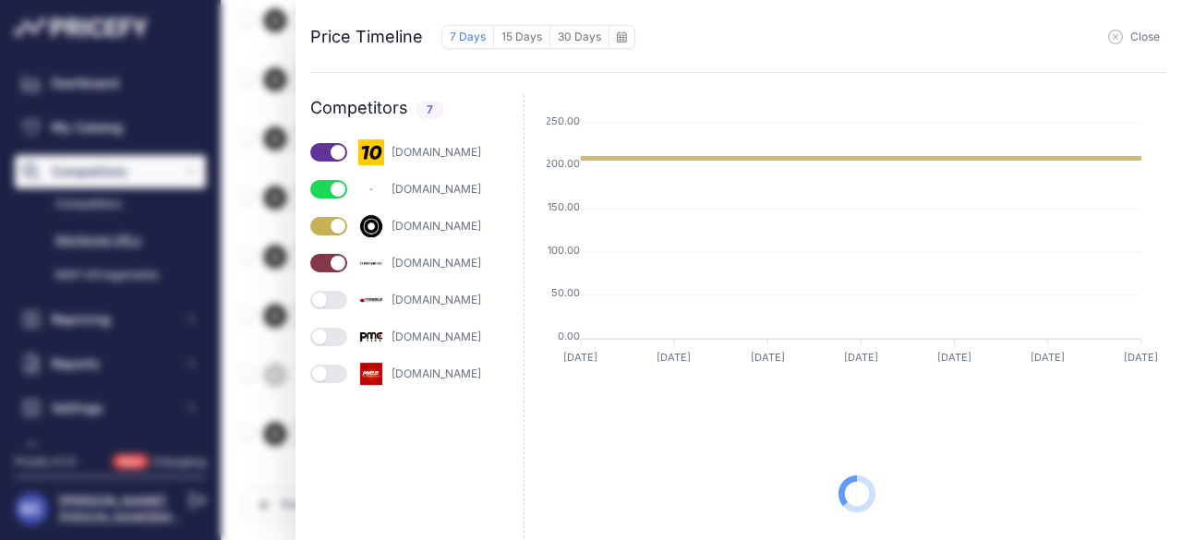
click at [332, 298] on button "button" at bounding box center [328, 300] width 37 height 18
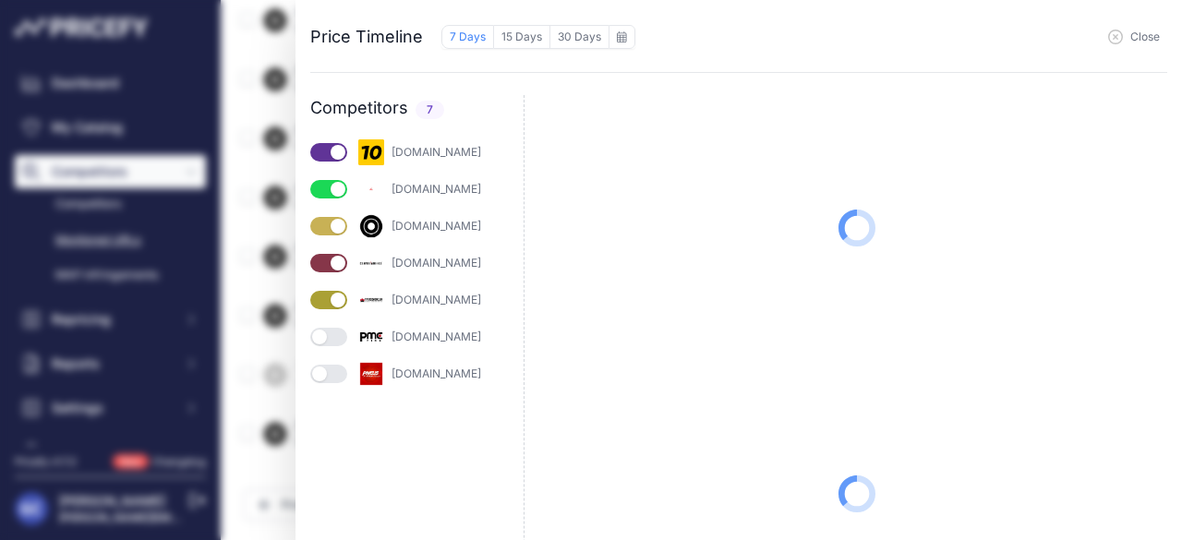
click at [334, 341] on button "button" at bounding box center [328, 337] width 37 height 18
click at [330, 378] on button "button" at bounding box center [328, 374] width 37 height 18
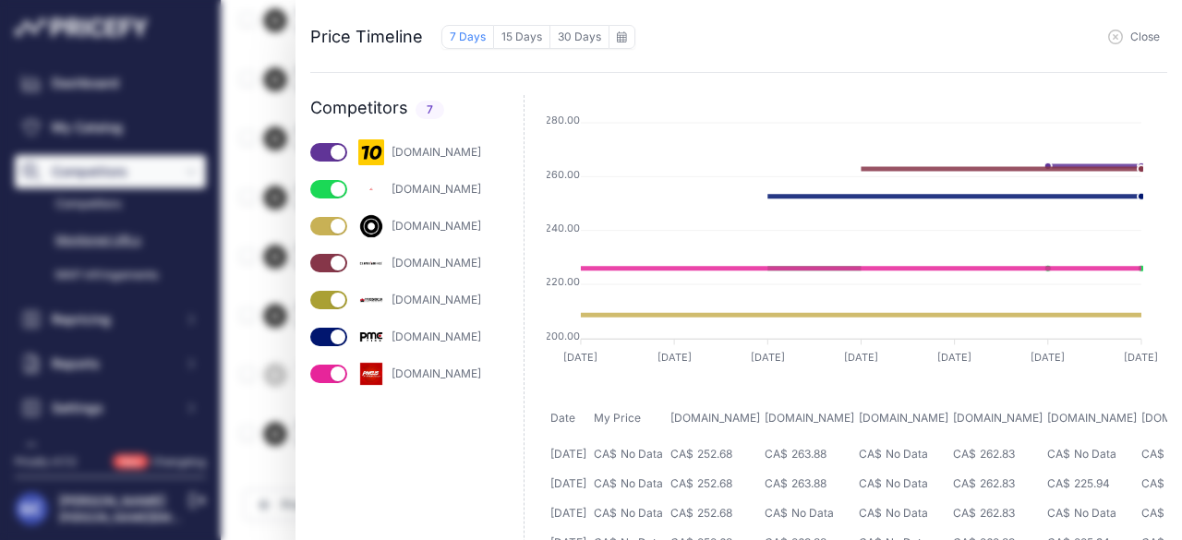
click at [233, 306] on div "Price Timeline 7 Days 15 Days 30 Days to [DATE] Sun 1" at bounding box center [591, 270] width 1182 height 540
click at [1144, 42] on span "Close" at bounding box center [1146, 37] width 30 height 15
